Goal: Task Accomplishment & Management: Manage account settings

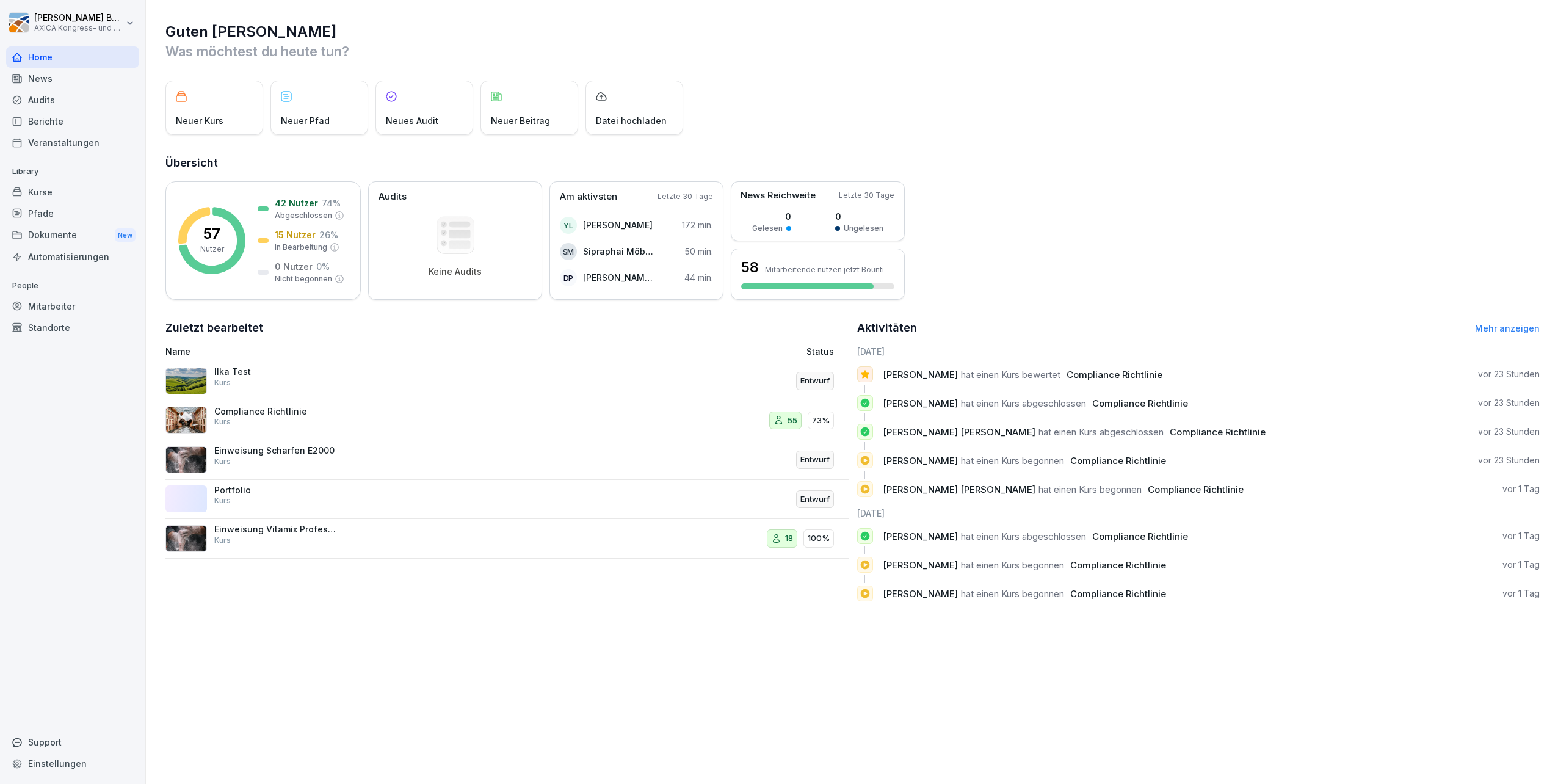
click at [374, 418] on div "Compliance Richtlinie Kurs" at bounding box center [384, 421] width 436 height 29
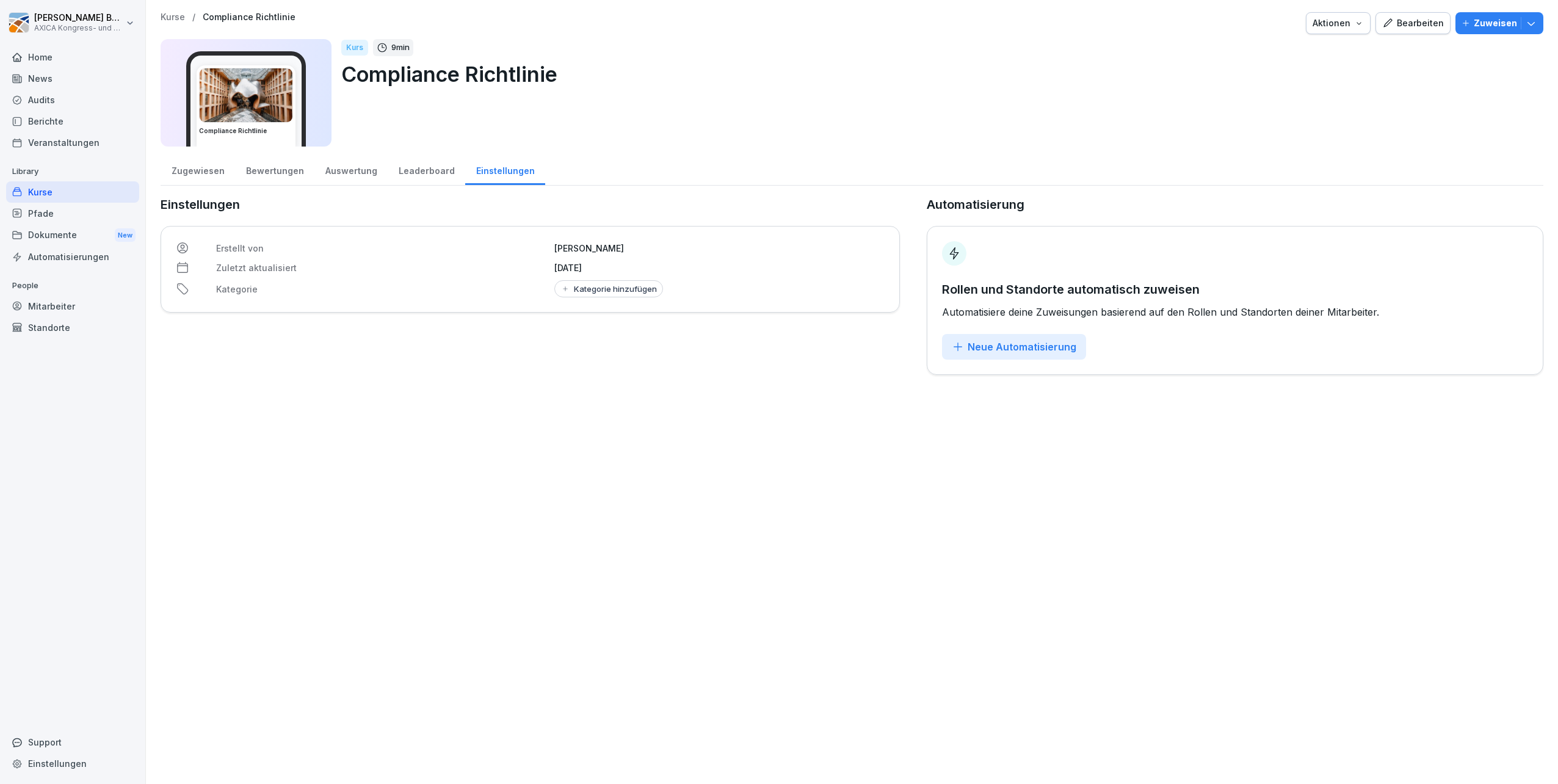
click at [207, 174] on div "Zugewiesen" at bounding box center [198, 169] width 74 height 31
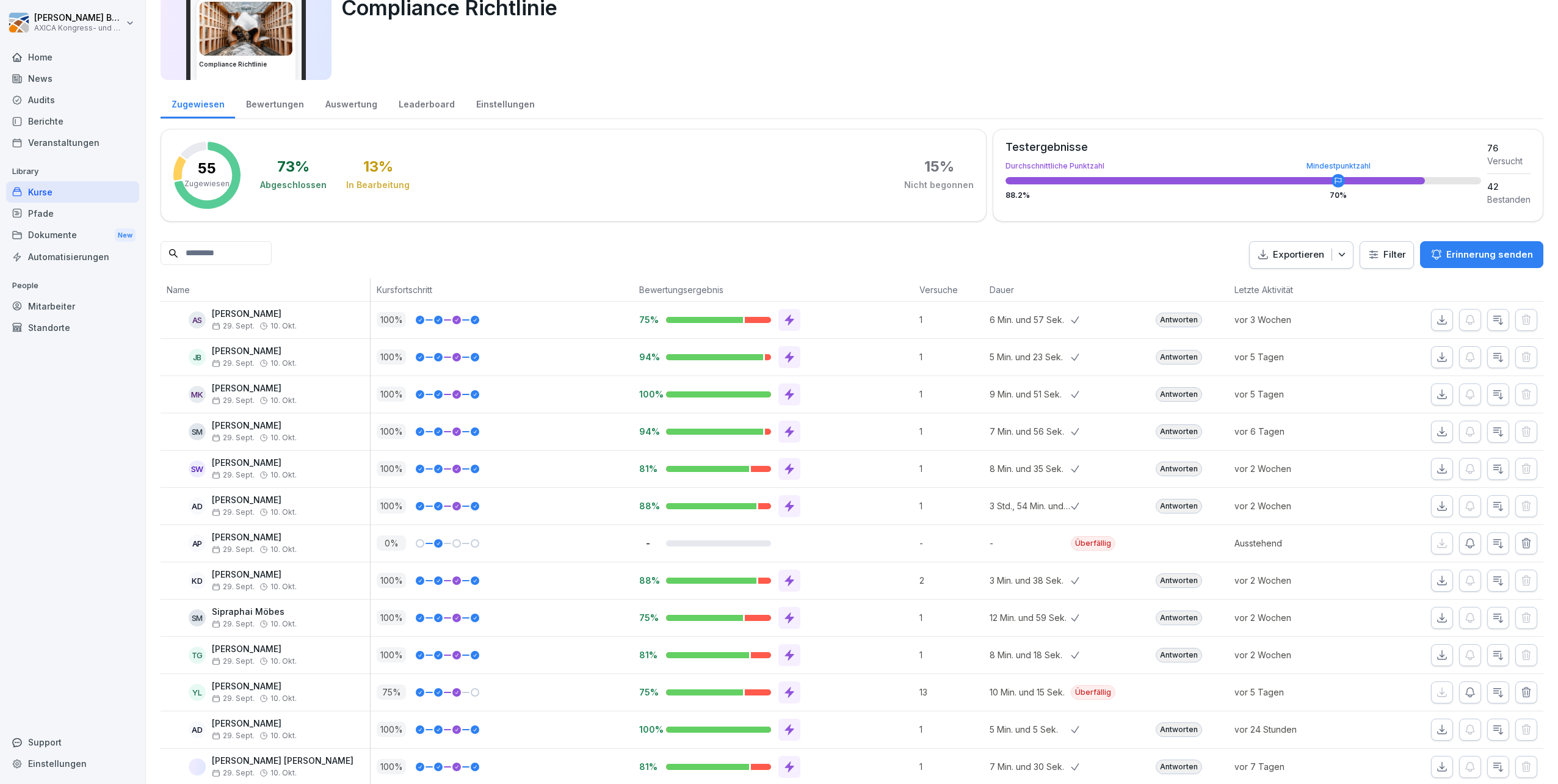
scroll to position [62, 0]
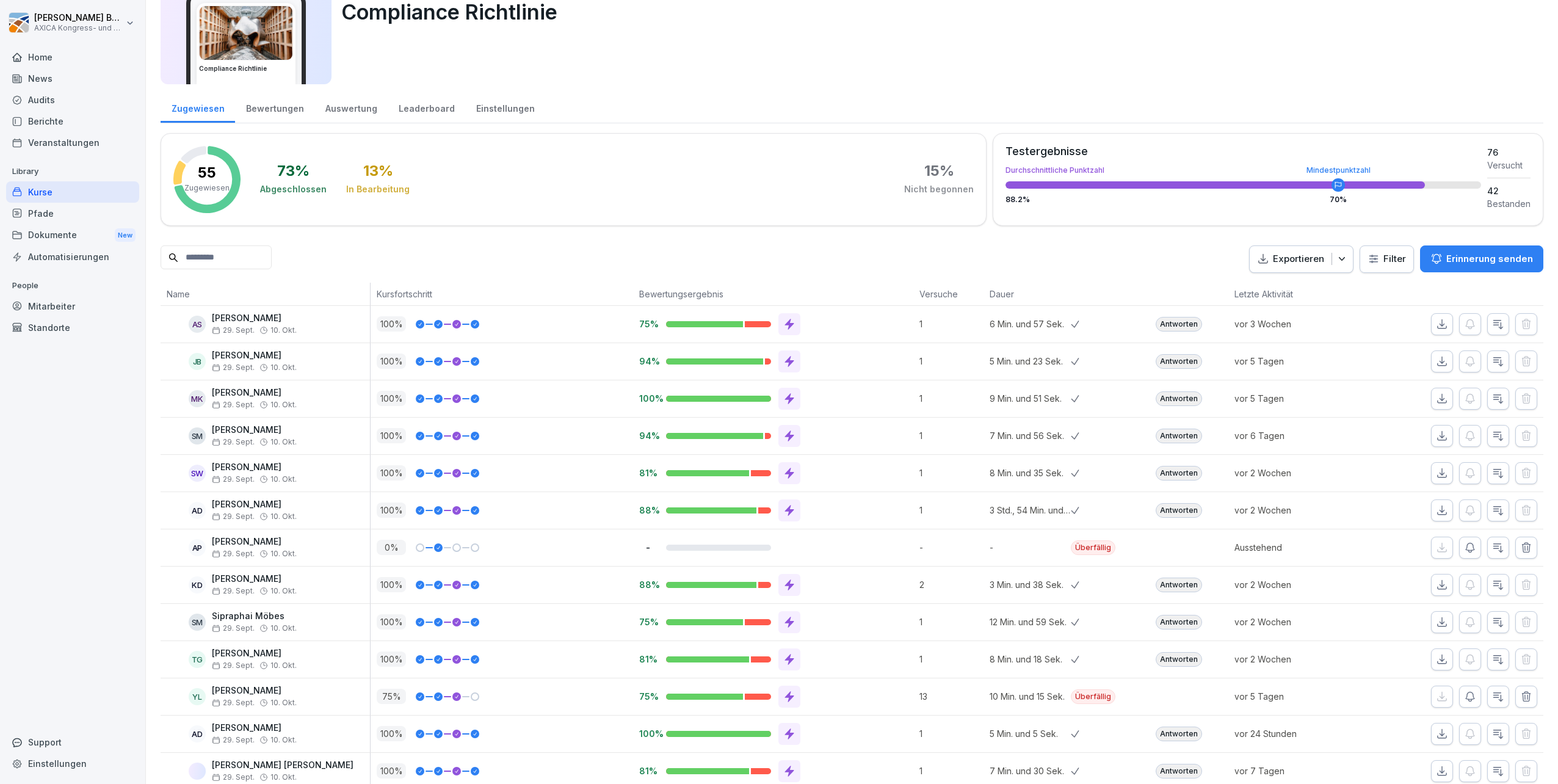
click at [266, 106] on div "Bewertungen" at bounding box center [274, 107] width 79 height 31
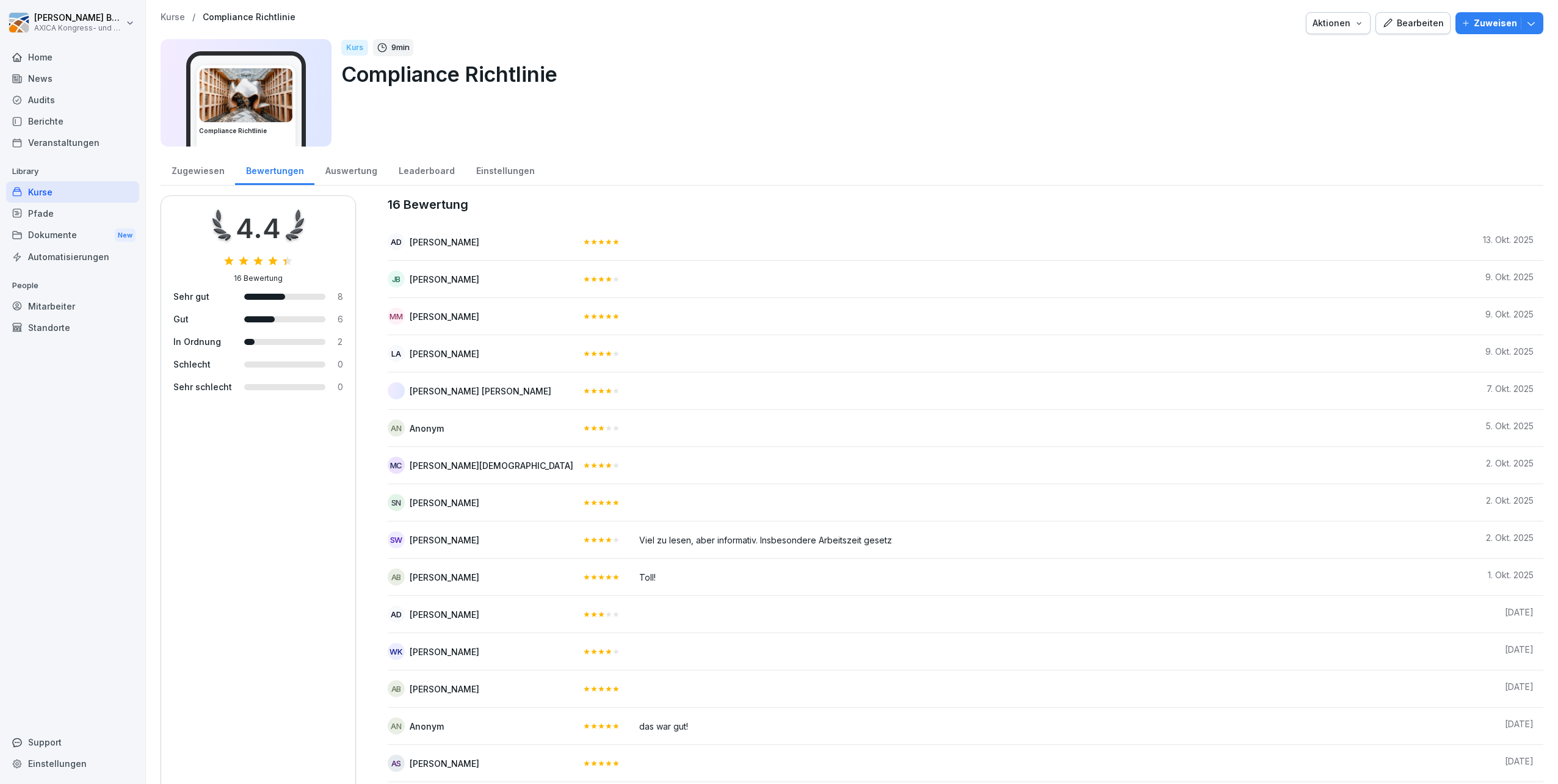
click at [344, 171] on div "Auswertung" at bounding box center [351, 169] width 73 height 31
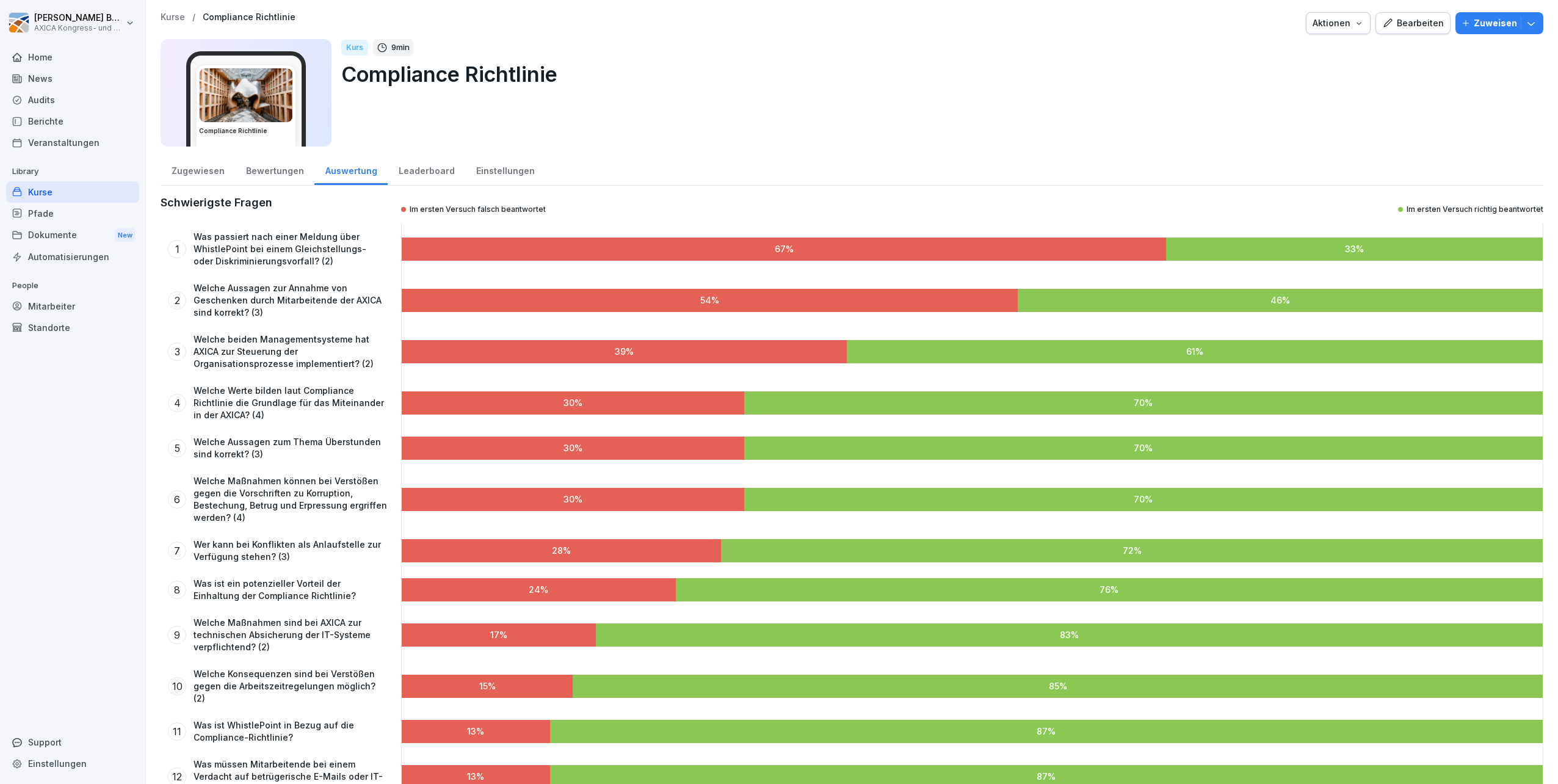
click at [400, 170] on div "Leaderboard" at bounding box center [426, 169] width 78 height 31
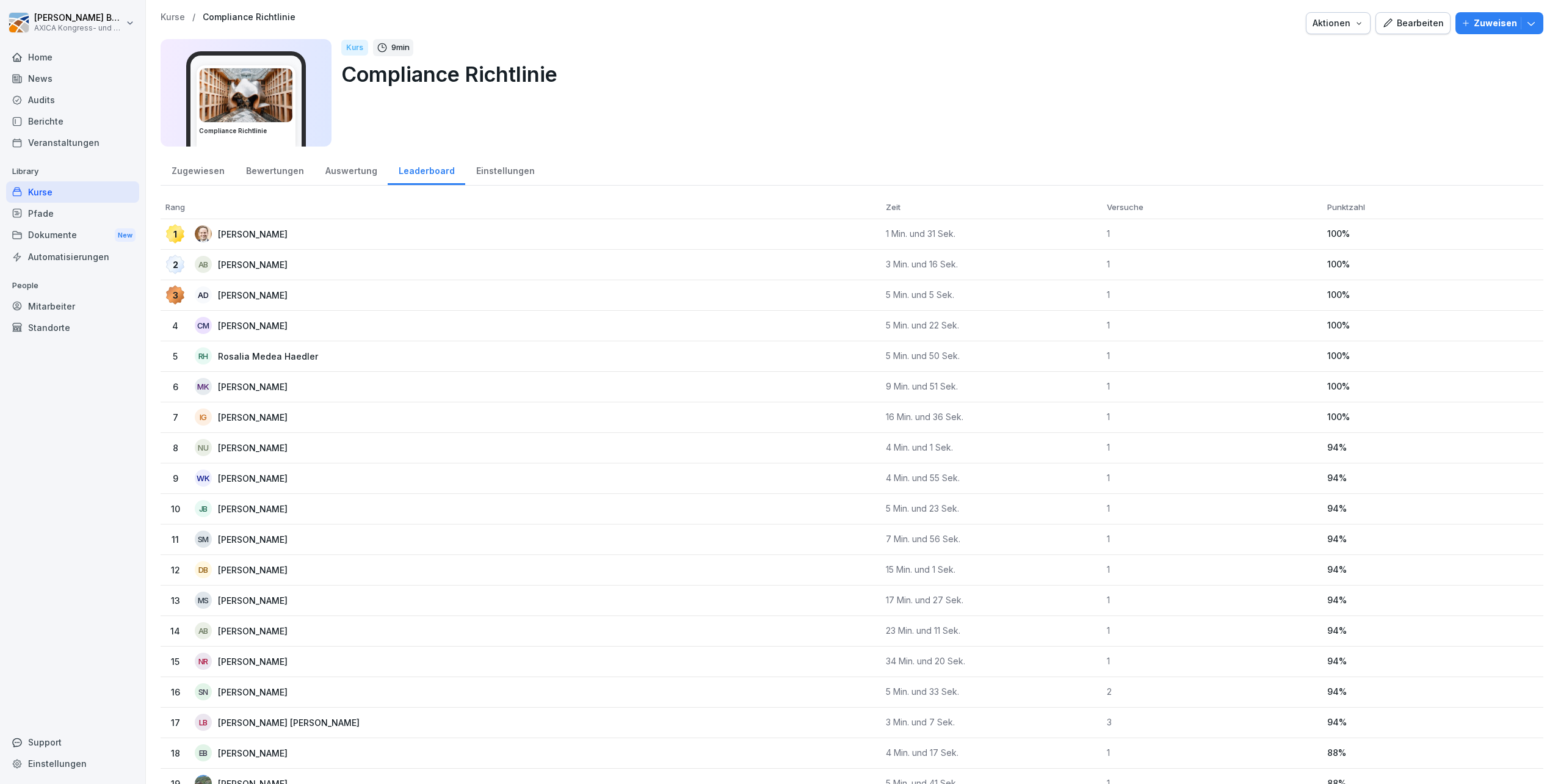
click at [519, 174] on div "Einstellungen" at bounding box center [505, 169] width 80 height 31
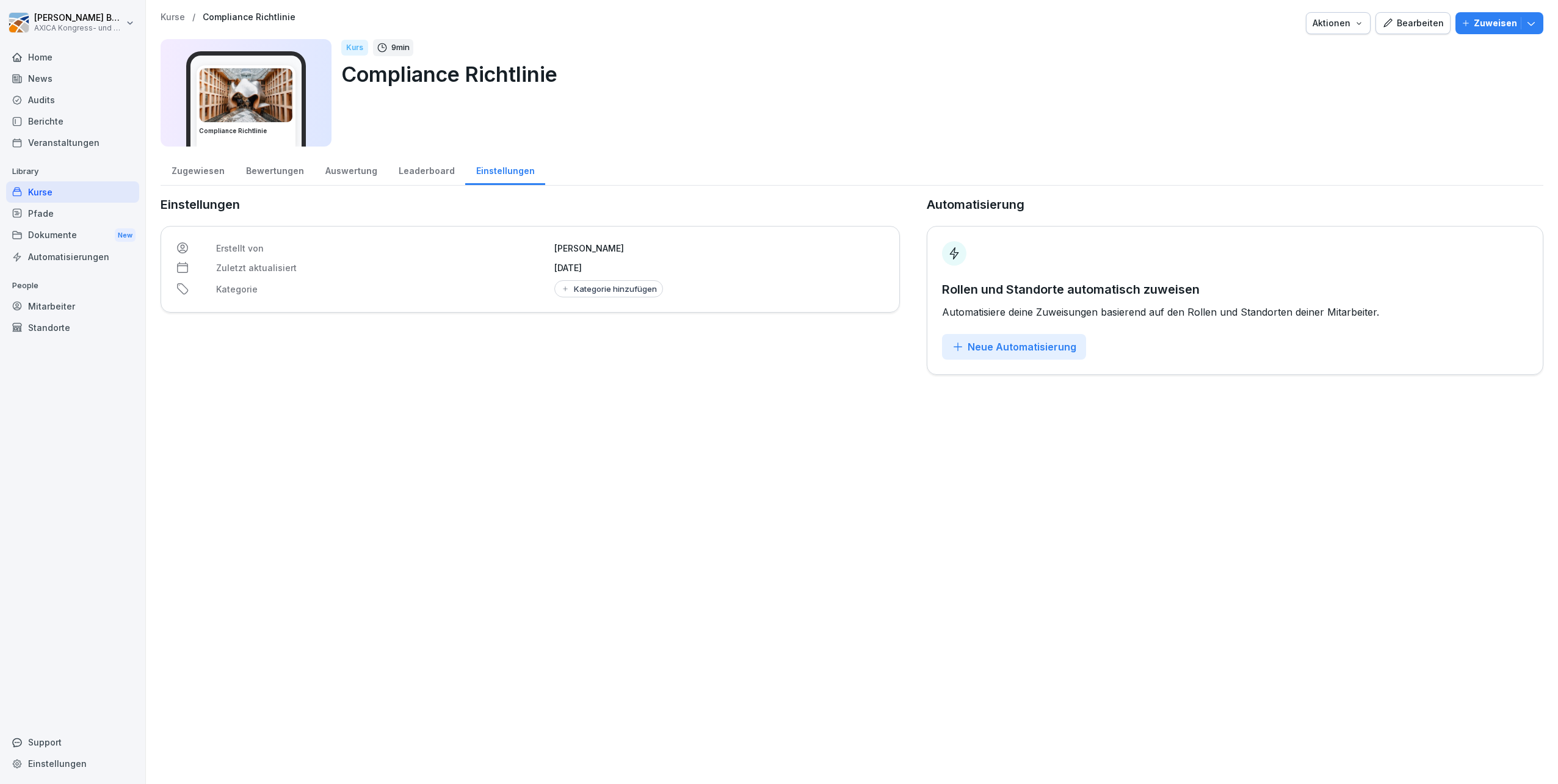
click at [431, 170] on div "Leaderboard" at bounding box center [426, 169] width 78 height 31
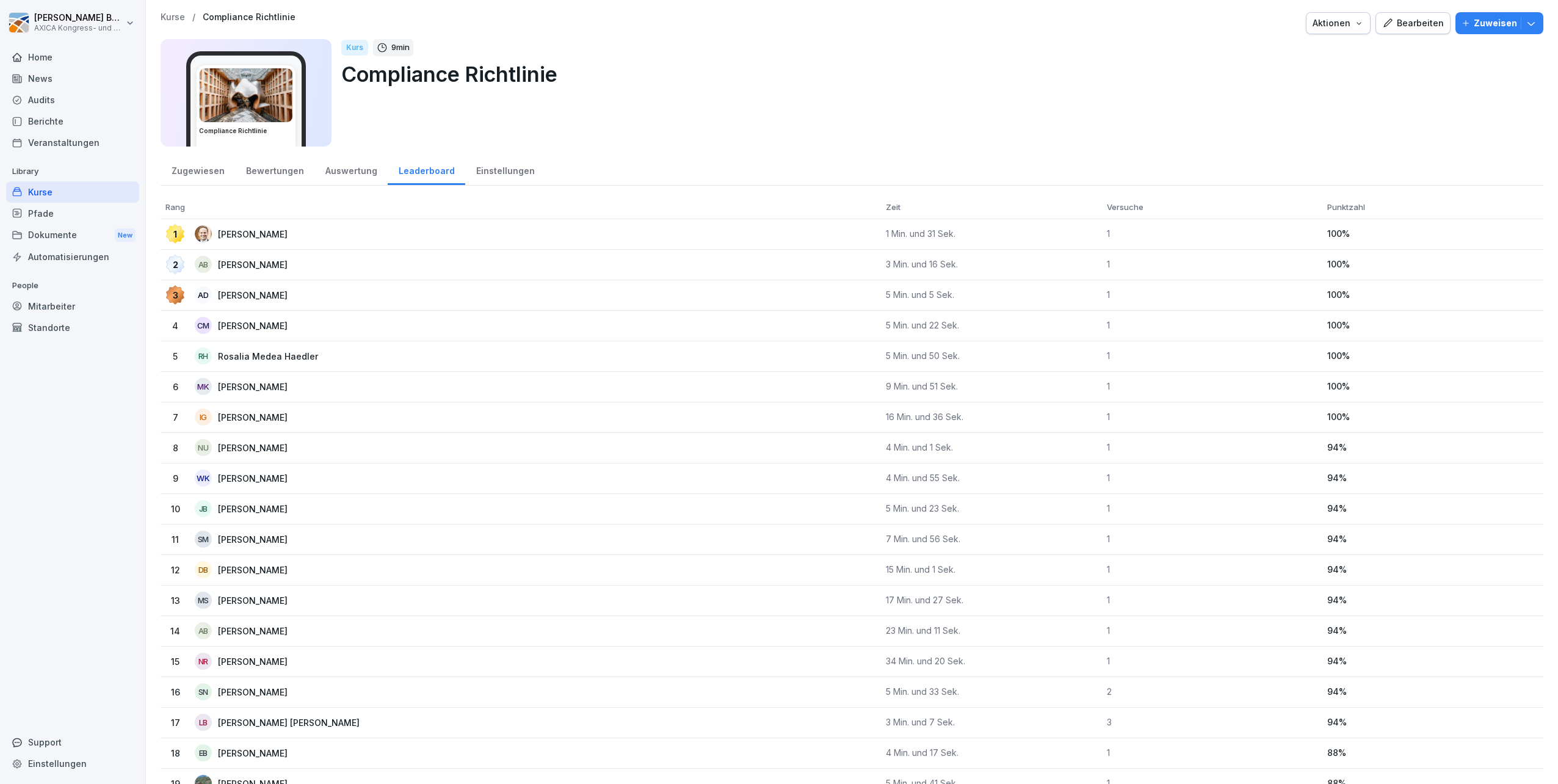
click at [472, 174] on div "Einstellungen" at bounding box center [505, 169] width 80 height 31
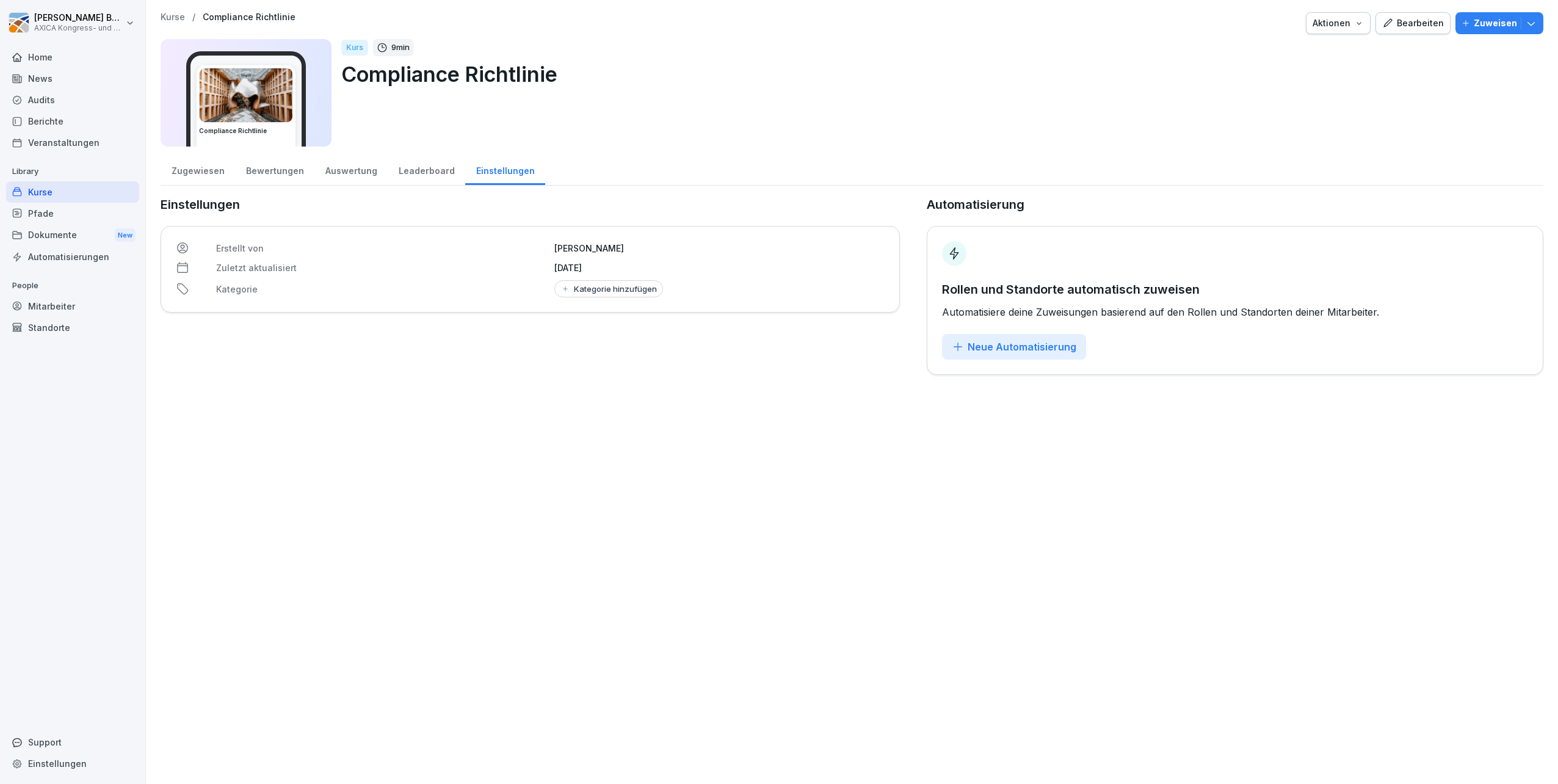
click at [334, 170] on div "Auswertung" at bounding box center [351, 169] width 73 height 31
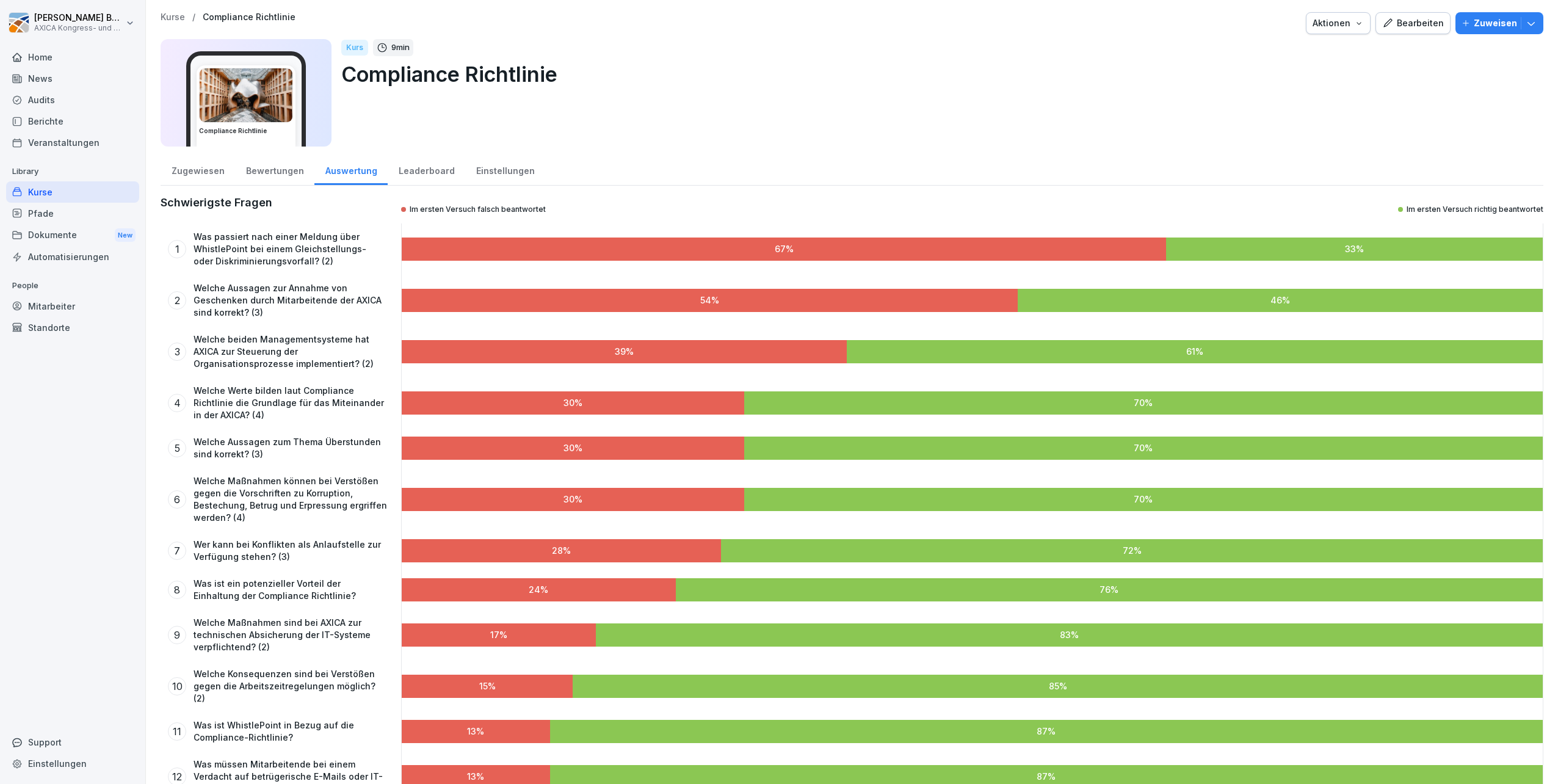
click at [265, 174] on div "Bewertungen" at bounding box center [274, 169] width 79 height 31
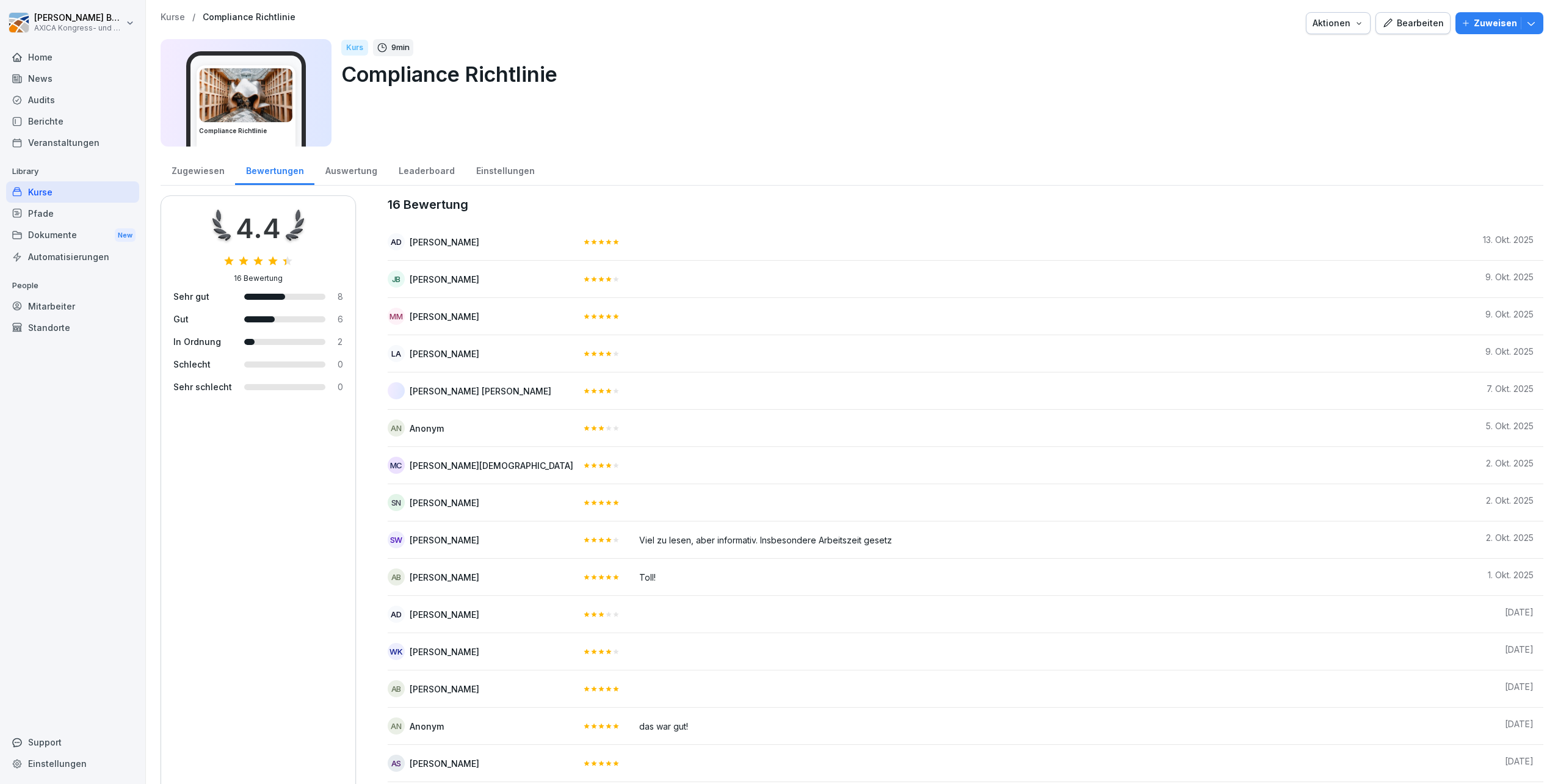
click at [219, 171] on div "Zugewiesen" at bounding box center [198, 169] width 74 height 31
